Goal: Check status: Check status

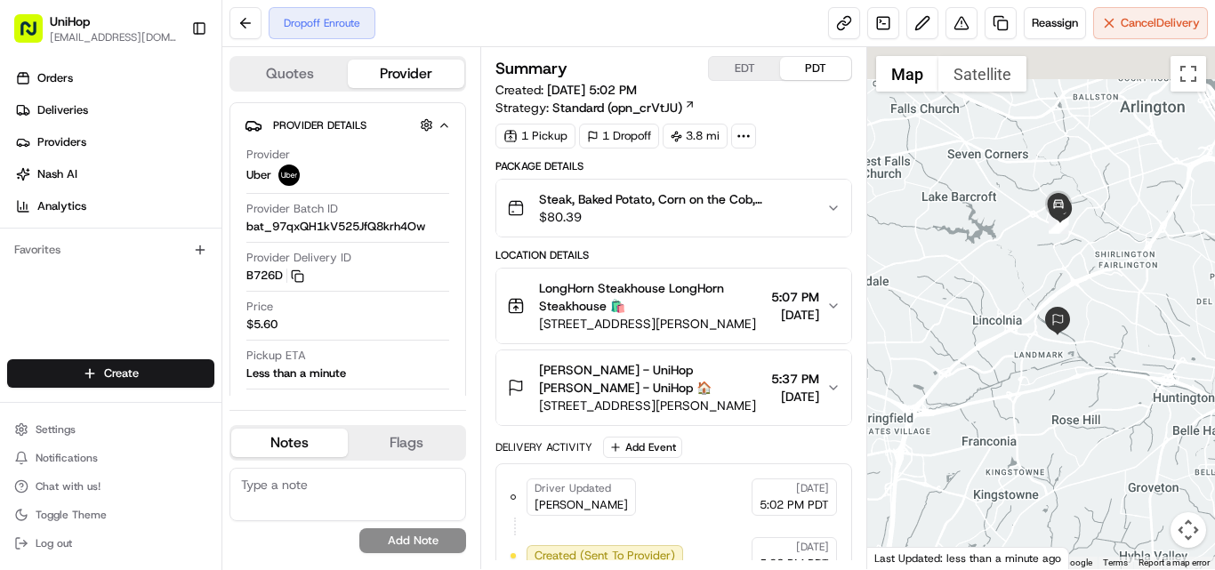
drag, startPoint x: 1086, startPoint y: 141, endPoint x: 1090, endPoint y: 225, distance: 84.6
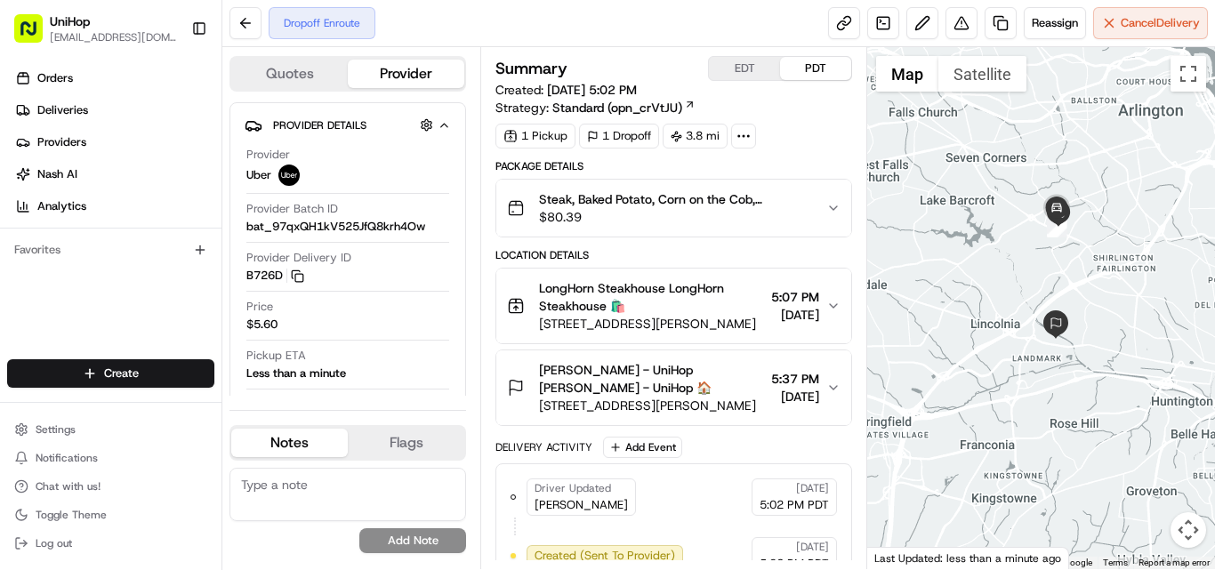
drag, startPoint x: 1050, startPoint y: 209, endPoint x: 1050, endPoint y: 249, distance: 40.0
drag, startPoint x: 1085, startPoint y: 211, endPoint x: 1085, endPoint y: 251, distance: 40.0
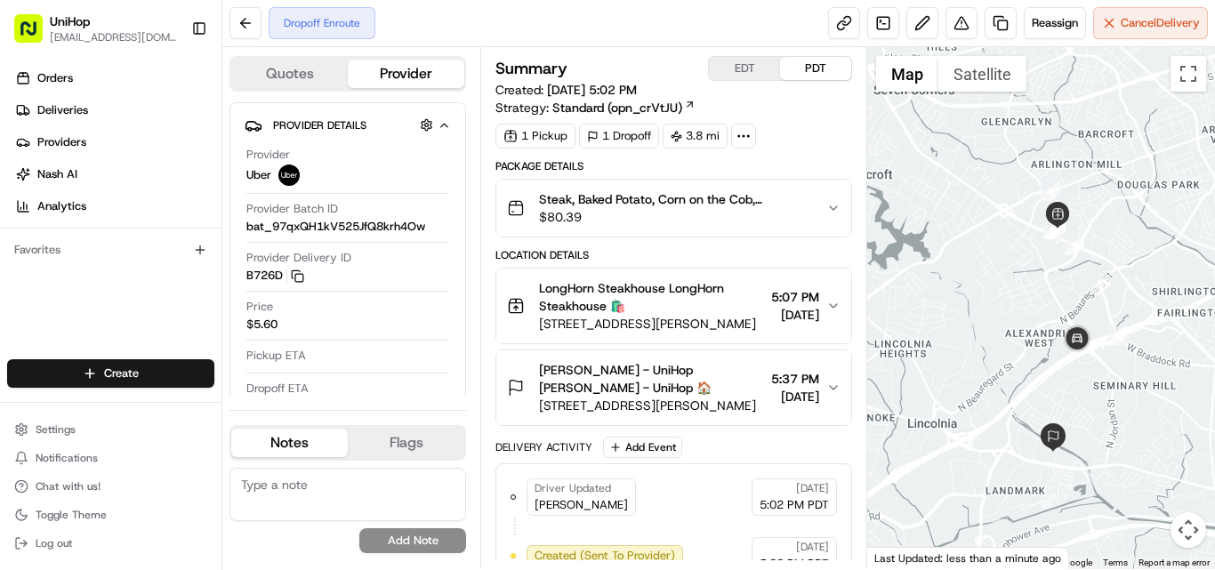
click at [834, 207] on icon "button" at bounding box center [833, 208] width 14 height 14
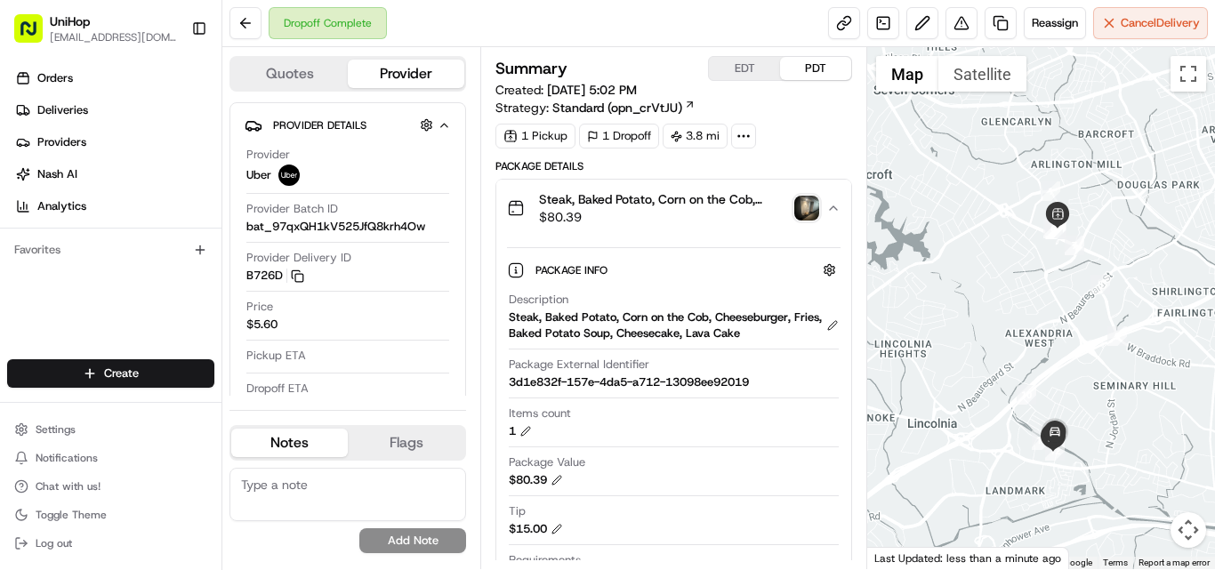
click at [800, 210] on img "button" at bounding box center [806, 208] width 25 height 25
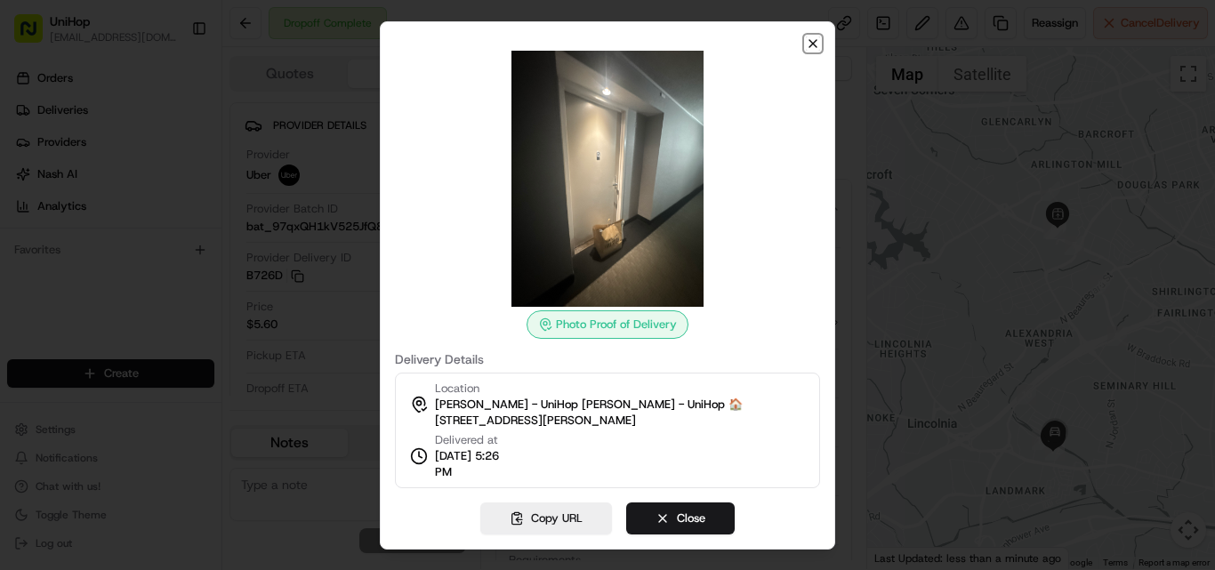
click at [814, 41] on icon "button" at bounding box center [813, 43] width 14 height 14
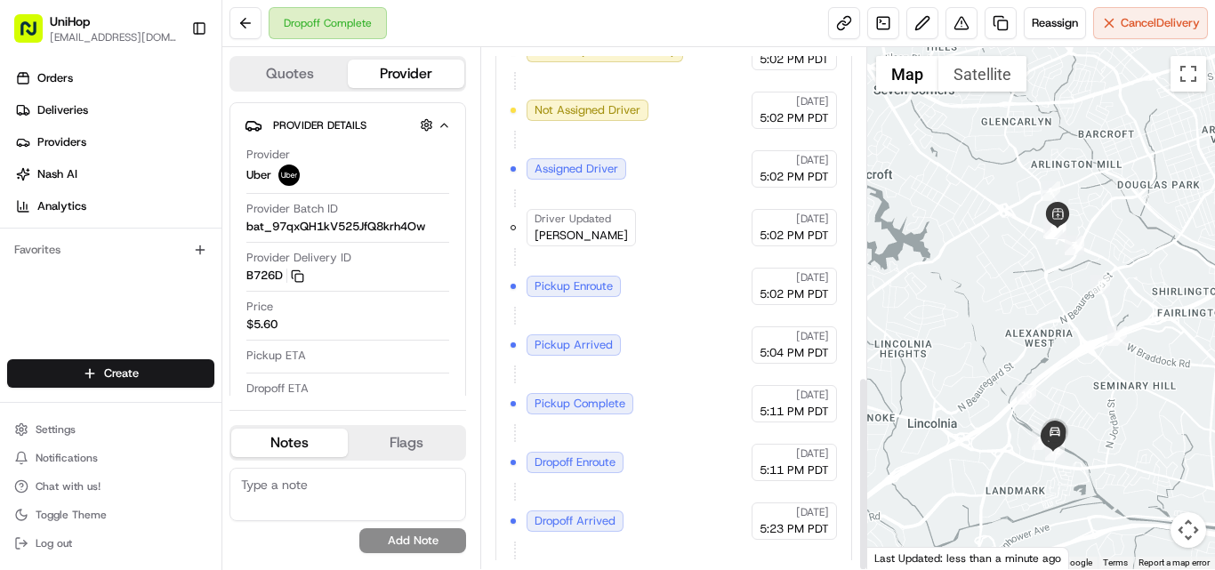
scroll to position [881, 0]
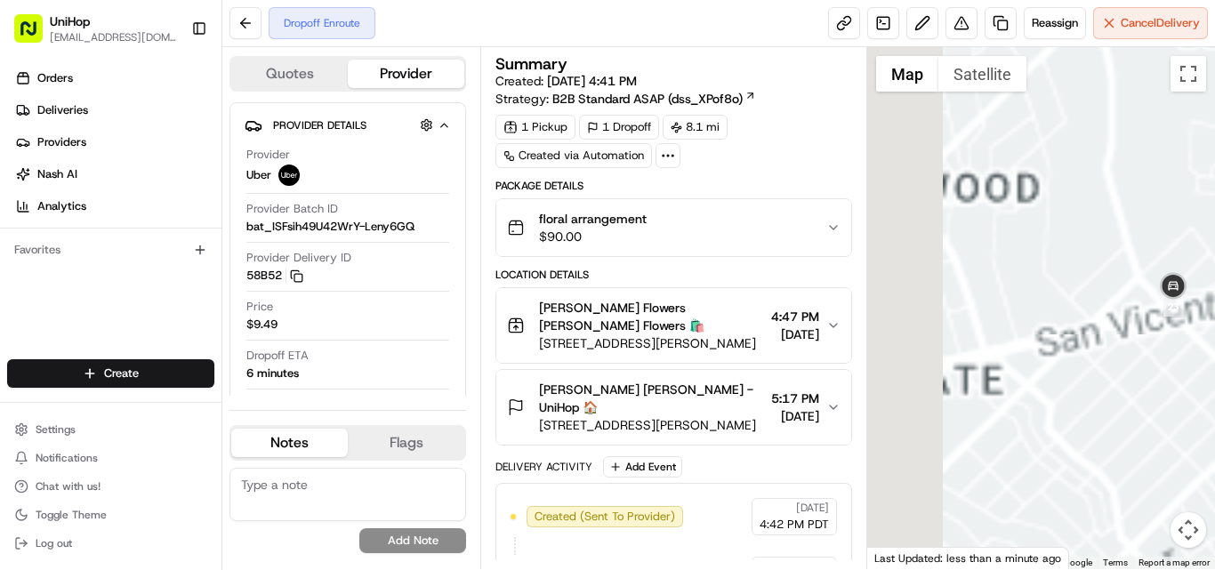
drag, startPoint x: 983, startPoint y: 269, endPoint x: 1184, endPoint y: 171, distance: 223.6
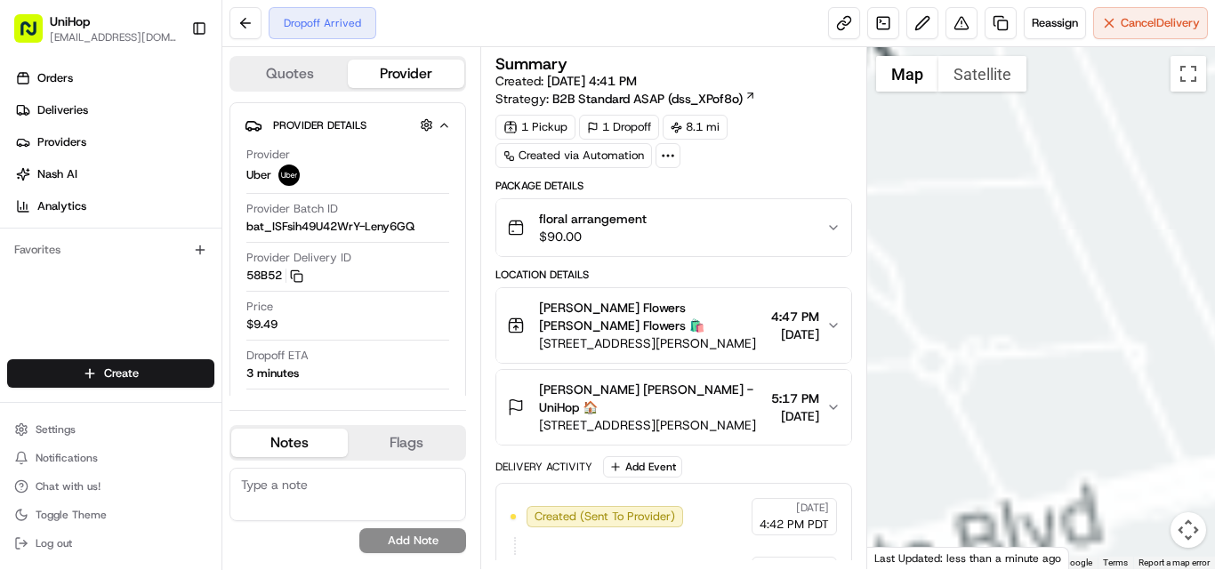
drag, startPoint x: 950, startPoint y: 297, endPoint x: 1210, endPoint y: 297, distance: 259.7
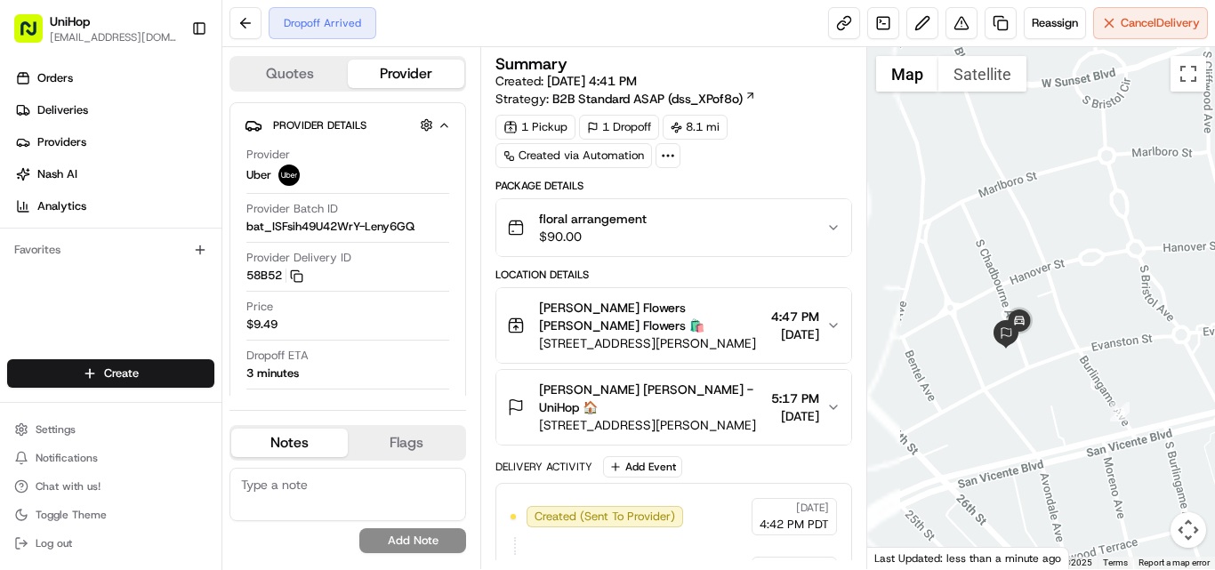
drag, startPoint x: 975, startPoint y: 350, endPoint x: 1130, endPoint y: 336, distance: 155.4
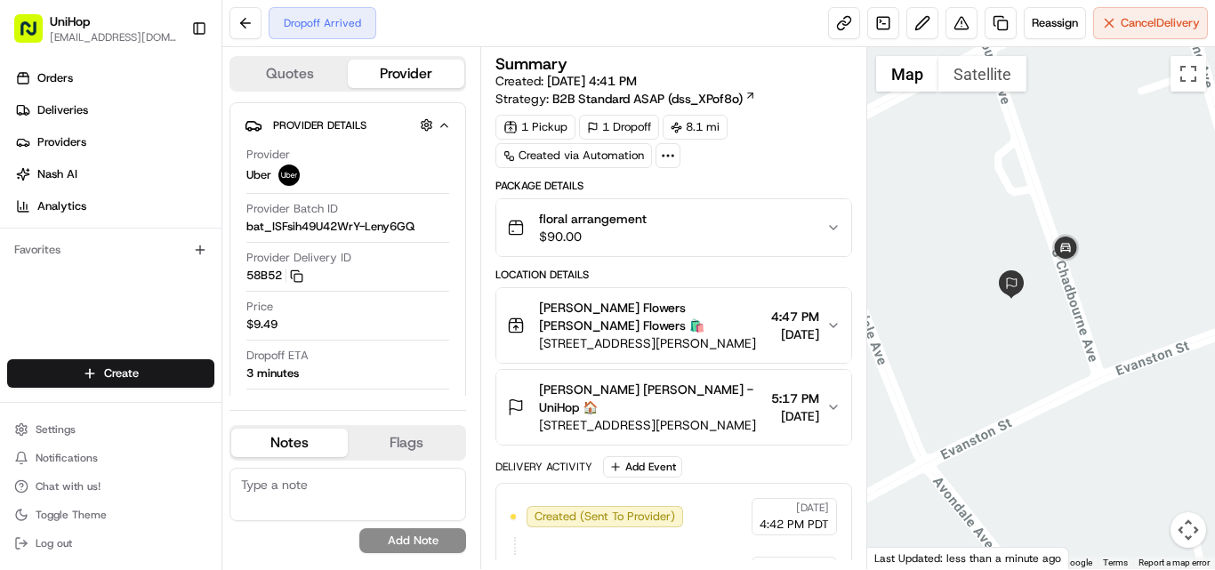
drag, startPoint x: 1082, startPoint y: 327, endPoint x: 1007, endPoint y: 254, distance: 105.1
click at [803, 223] on img "button" at bounding box center [806, 227] width 25 height 25
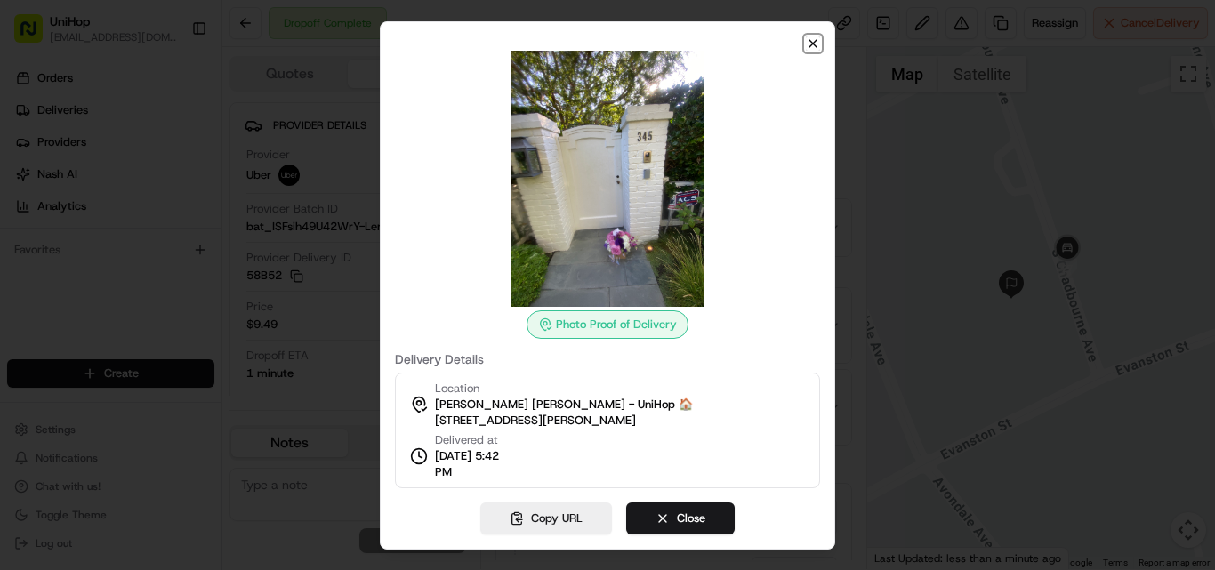
click at [809, 45] on icon "button" at bounding box center [813, 43] width 14 height 14
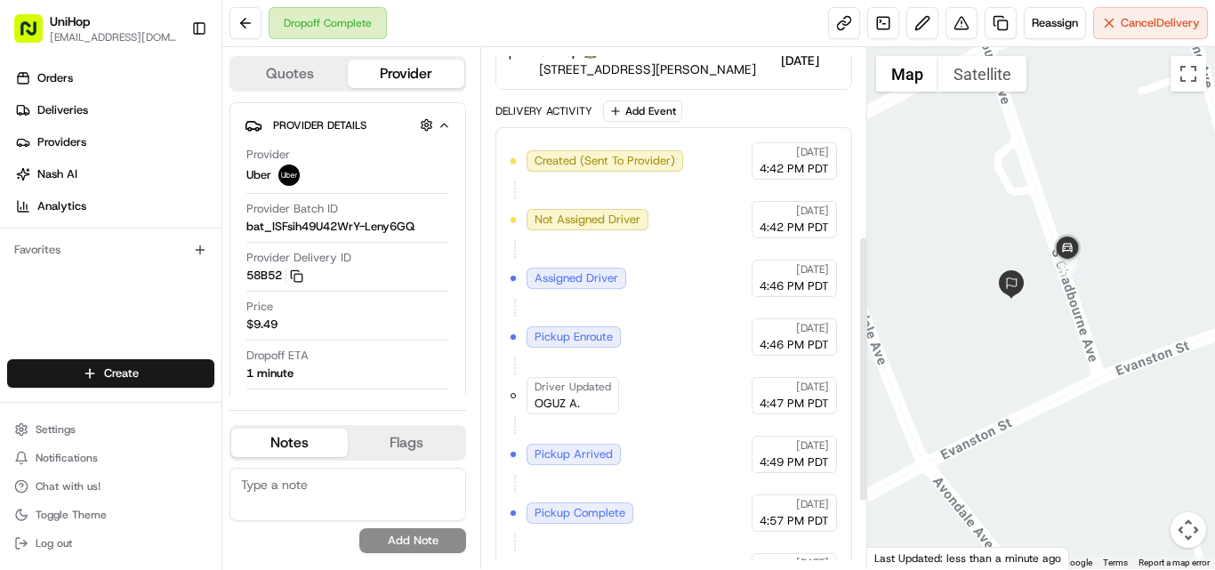
scroll to position [501, 0]
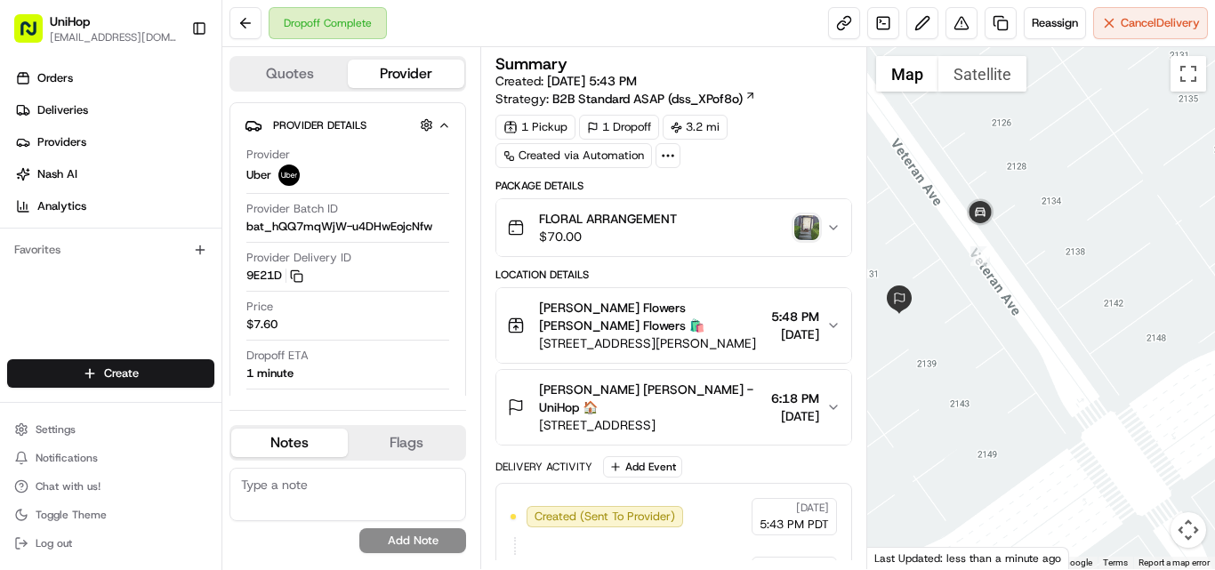
click at [809, 230] on img "button" at bounding box center [806, 227] width 25 height 25
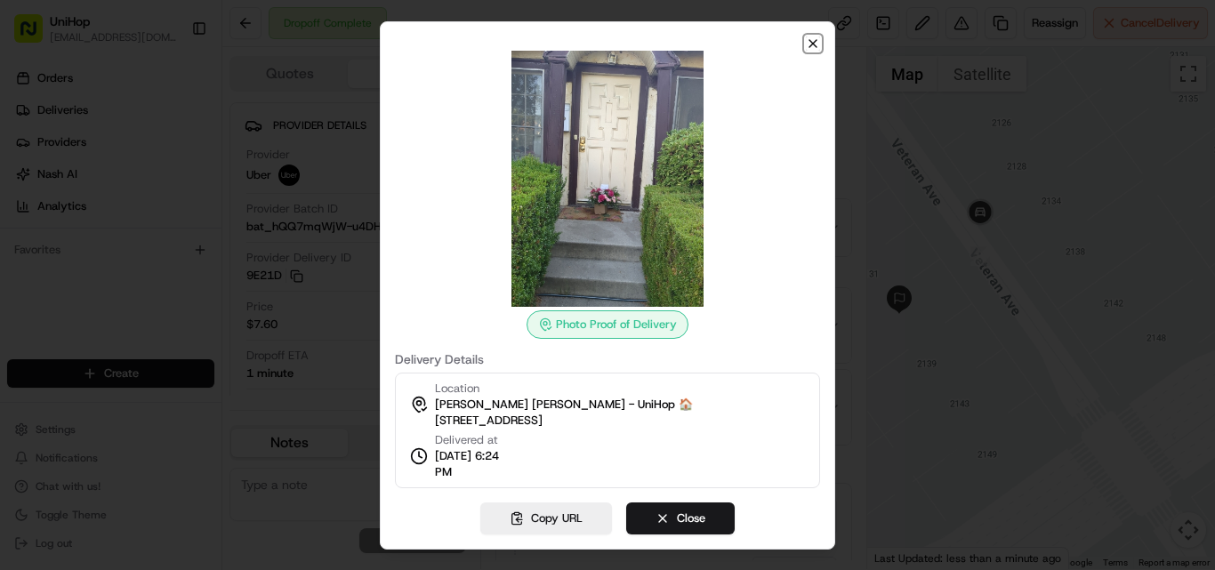
click at [809, 43] on icon "button" at bounding box center [813, 43] width 14 height 14
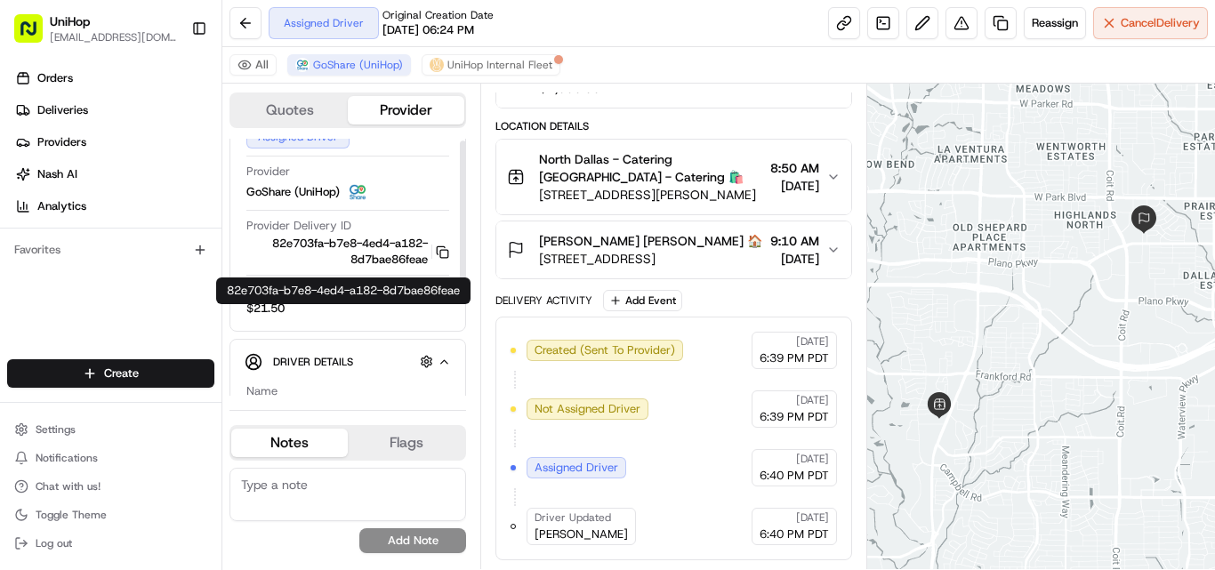
scroll to position [217, 0]
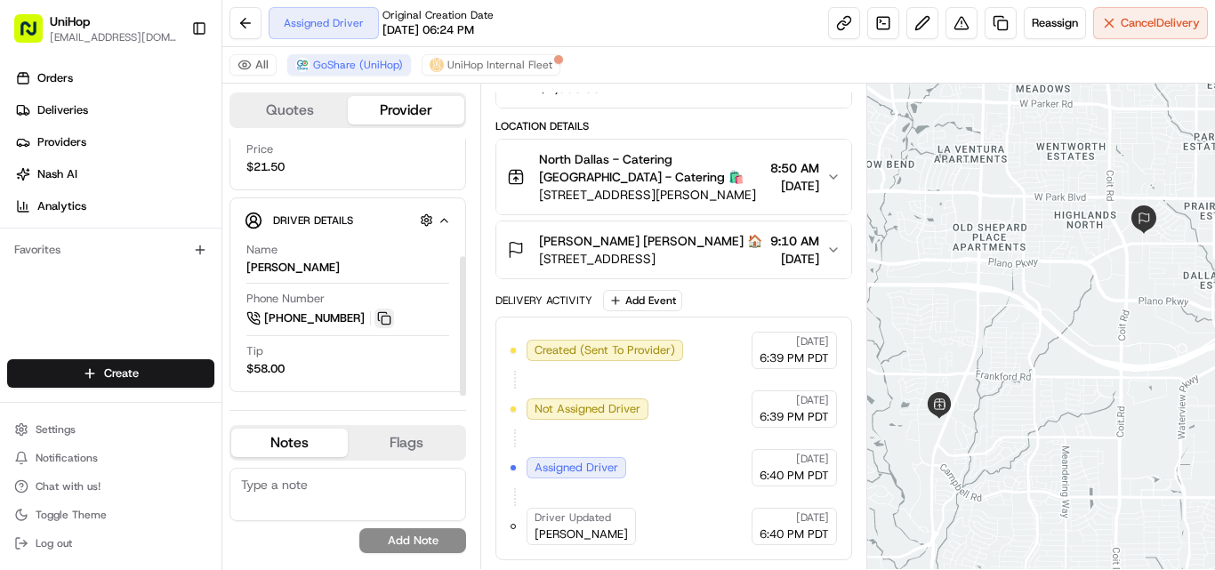
click at [383, 313] on button at bounding box center [384, 319] width 20 height 20
